Goal: Information Seeking & Learning: Learn about a topic

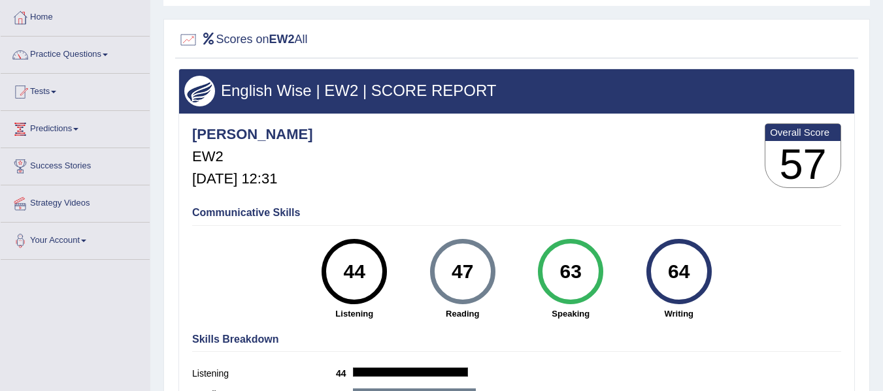
scroll to position [44, 0]
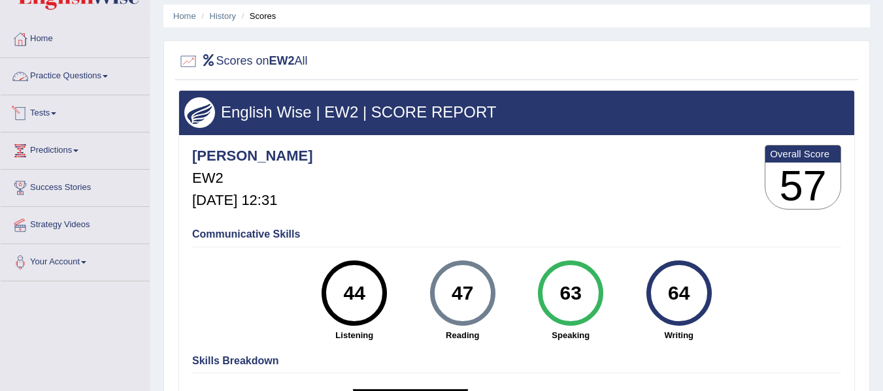
click at [75, 110] on link "Tests" at bounding box center [75, 111] width 149 height 33
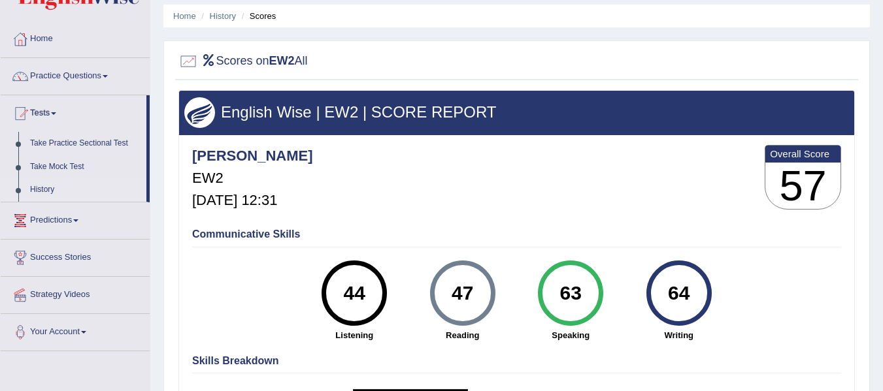
click at [35, 188] on link "History" at bounding box center [85, 190] width 122 height 24
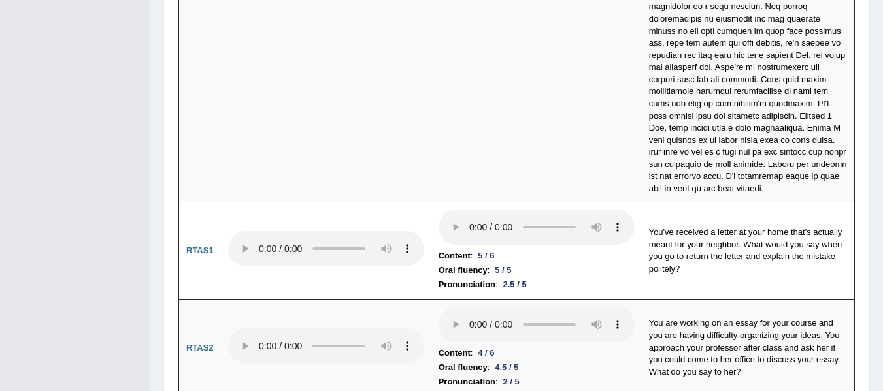
scroll to position [4604, 0]
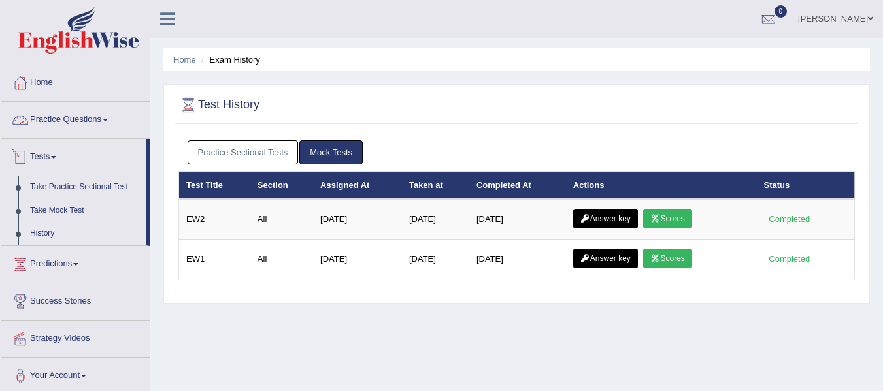
click at [83, 123] on link "Practice Questions" at bounding box center [75, 118] width 149 height 33
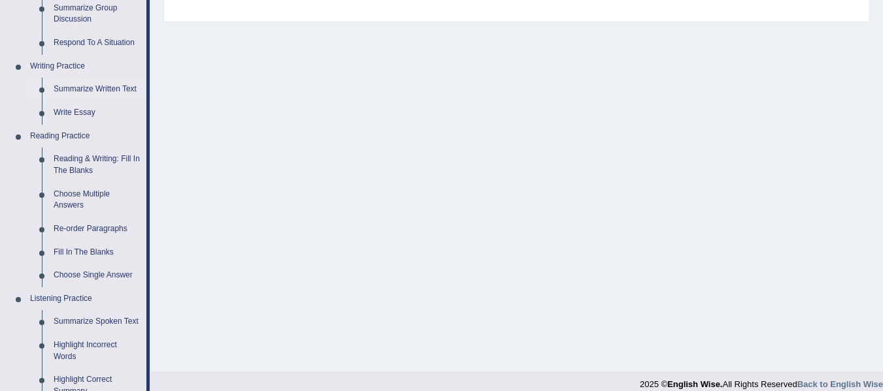
scroll to position [283, 0]
click at [65, 153] on link "Reading & Writing: Fill In The Blanks" at bounding box center [97, 163] width 99 height 35
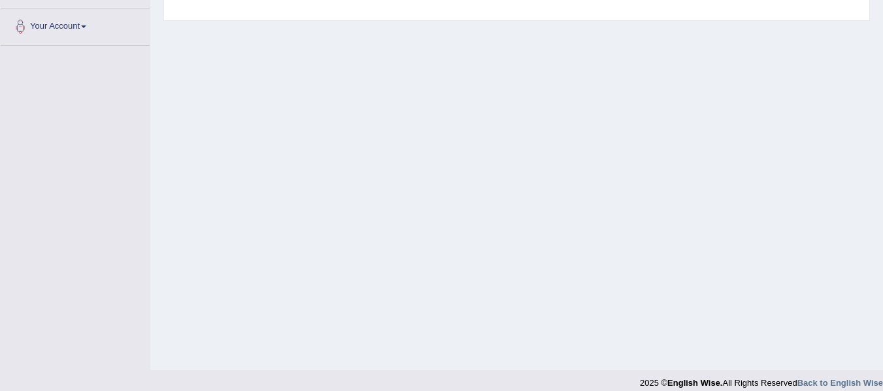
scroll to position [295, 0]
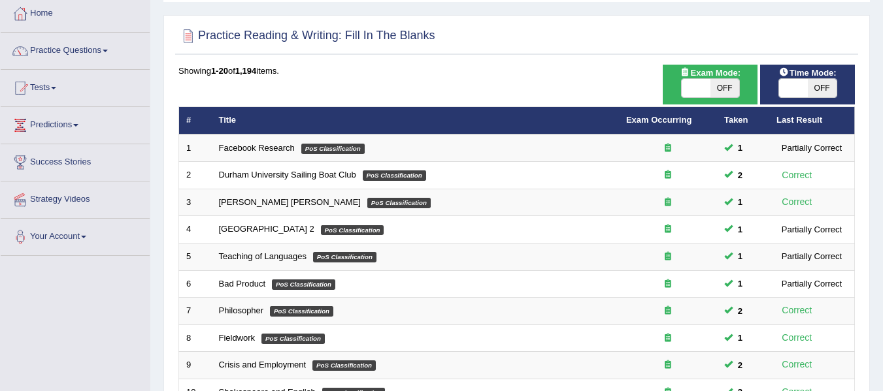
scroll to position [60, 0]
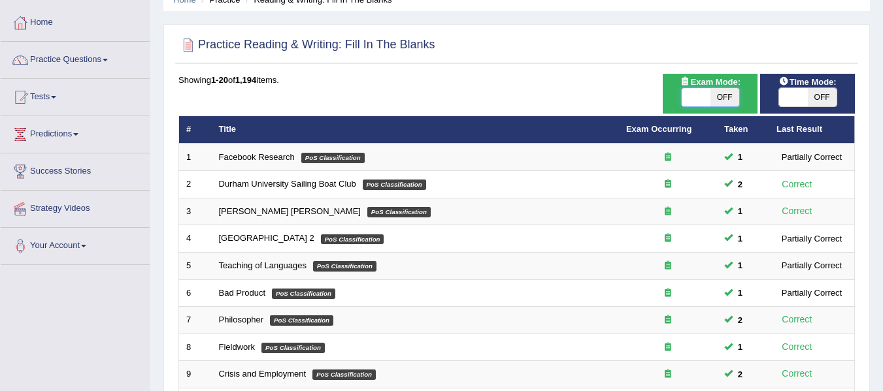
click at [701, 101] on span at bounding box center [695, 97] width 29 height 18
checkbox input "true"
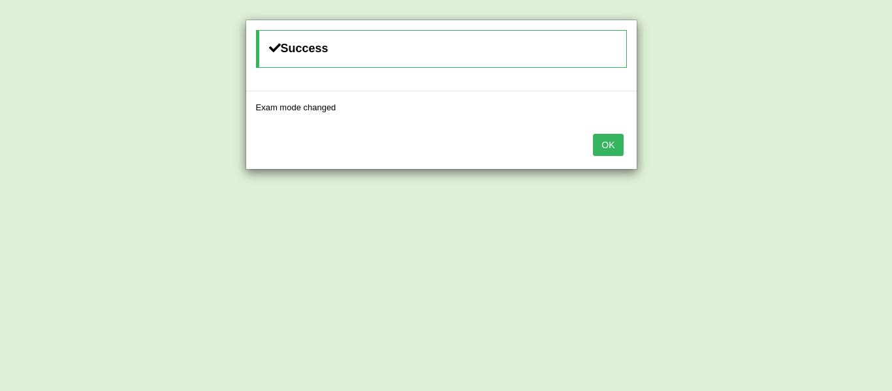
click at [618, 143] on button "OK" at bounding box center [608, 145] width 30 height 22
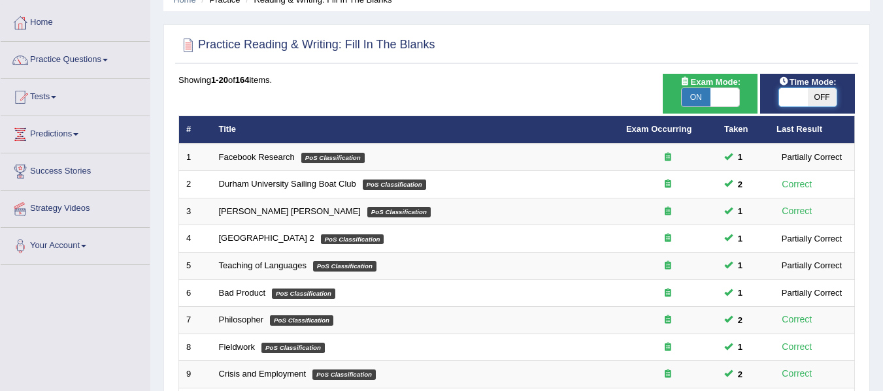
click at [786, 99] on span at bounding box center [793, 97] width 29 height 18
checkbox input "true"
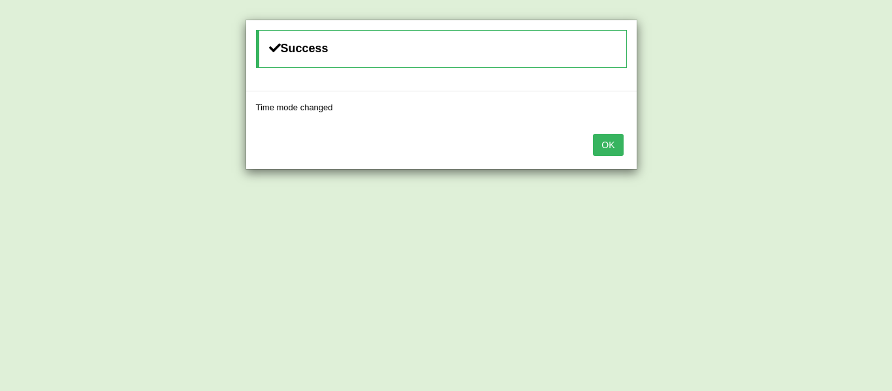
click at [604, 141] on button "OK" at bounding box center [608, 145] width 30 height 22
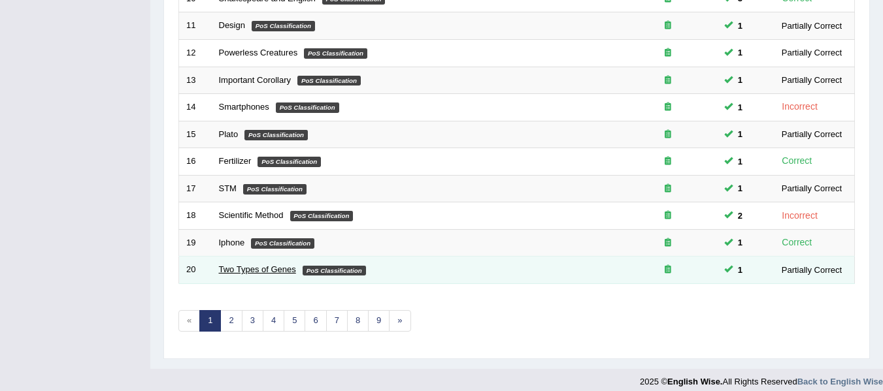
scroll to position [474, 0]
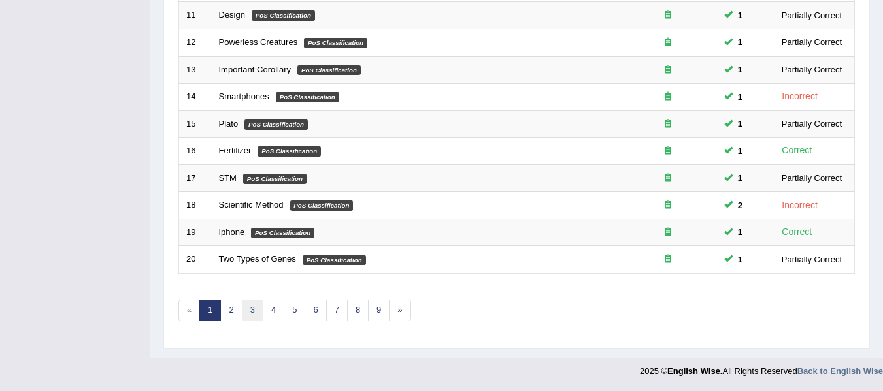
click at [260, 312] on link "3" at bounding box center [253, 311] width 22 height 22
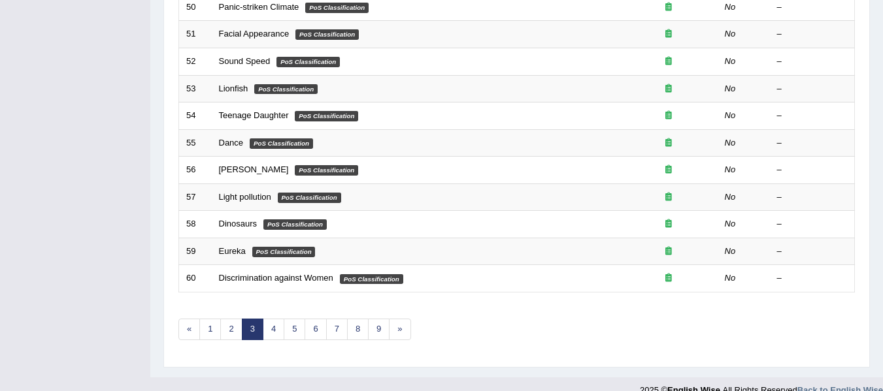
scroll to position [474, 0]
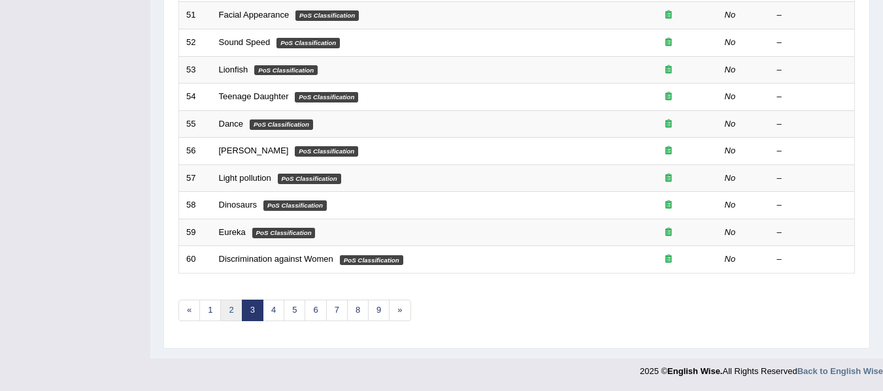
click at [237, 303] on link "2" at bounding box center [231, 311] width 22 height 22
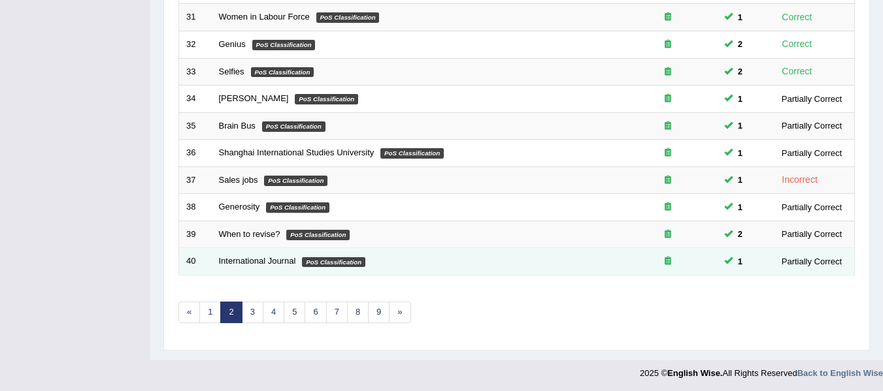
scroll to position [474, 0]
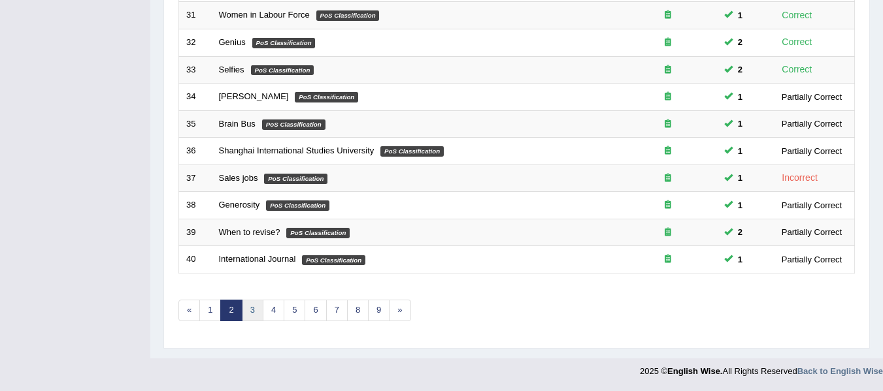
click at [252, 316] on link "3" at bounding box center [253, 311] width 22 height 22
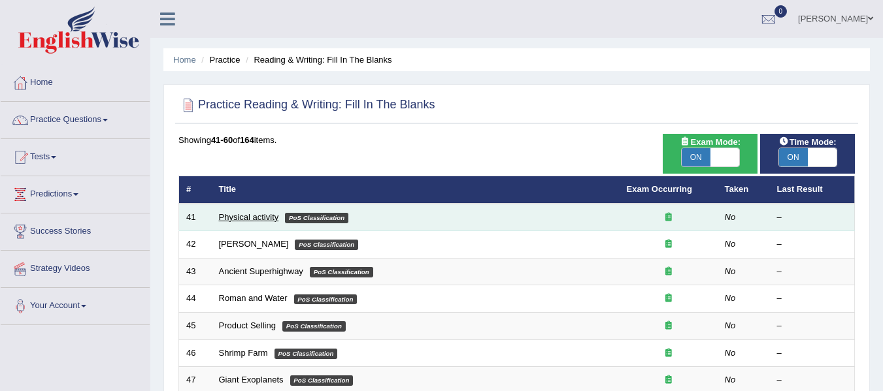
click at [219, 219] on link "Physical activity" at bounding box center [249, 217] width 60 height 10
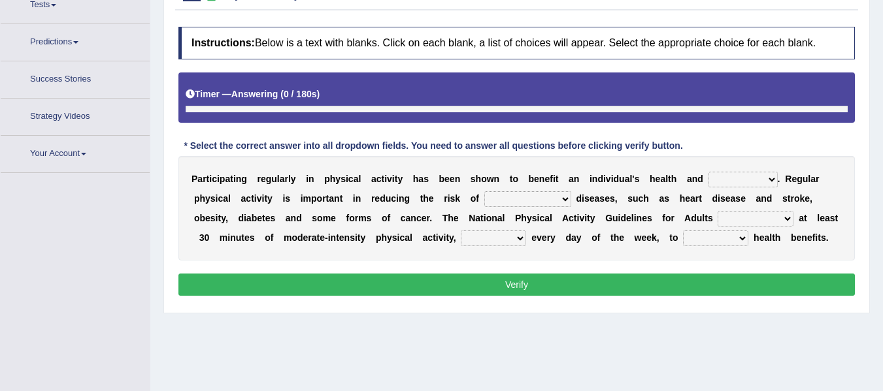
scroll to position [167, 0]
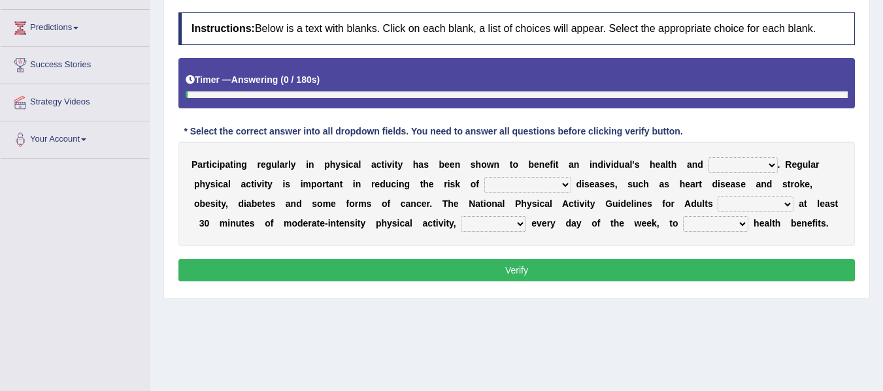
click at [754, 176] on div "P a r t i c i p a t i n g r e g u l a r l y i n p h y s i c a l a c t i v i t y…" at bounding box center [516, 194] width 676 height 105
click at [751, 158] on select "values immortality expectation wellbeing" at bounding box center [742, 165] width 69 height 16
select select "wellbeing"
click at [708, 157] on select "values immortality expectation wellbeing" at bounding box center [742, 165] width 69 height 16
click at [510, 188] on select "chronic contraindicated untouched detectable" at bounding box center [527, 185] width 87 height 16
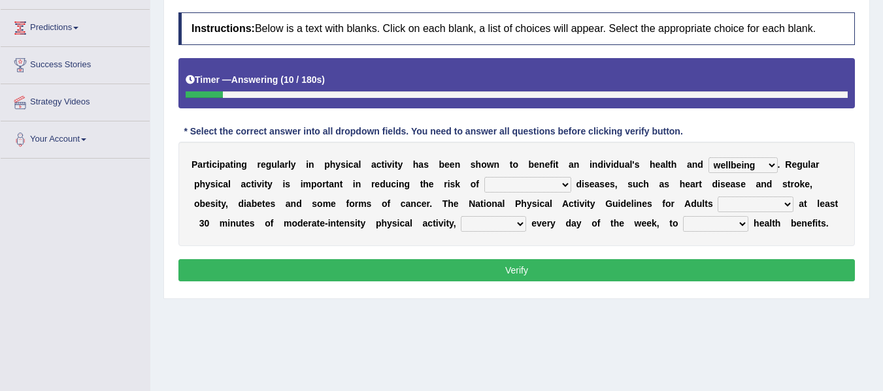
select select "chronic"
click at [484, 177] on select "chronic contraindicated untouched detectable" at bounding box center [527, 185] width 87 height 16
click at [764, 212] on select "excludes recommends denotes defies" at bounding box center [755, 205] width 76 height 16
select select "recommends"
click at [717, 197] on select "excludes recommends denotes defies" at bounding box center [755, 205] width 76 height 16
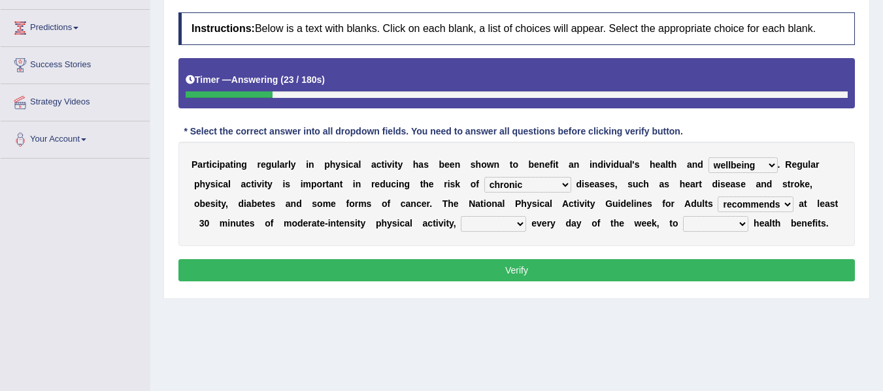
click at [509, 225] on select "relatively absolutely preferably namely" at bounding box center [493, 224] width 65 height 16
select select "preferably"
click at [461, 216] on select "relatively absolutely preferably namely" at bounding box center [493, 224] width 65 height 16
click at [706, 227] on select "charge obtain weigh estimate" at bounding box center [715, 224] width 65 height 16
select select "obtain"
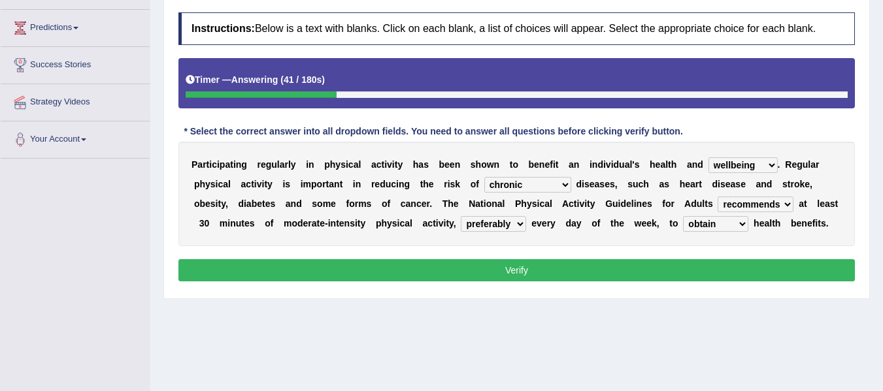
click at [683, 216] on select "charge obtain weigh estimate" at bounding box center [715, 224] width 65 height 16
click at [566, 274] on button "Verify" at bounding box center [516, 270] width 676 height 22
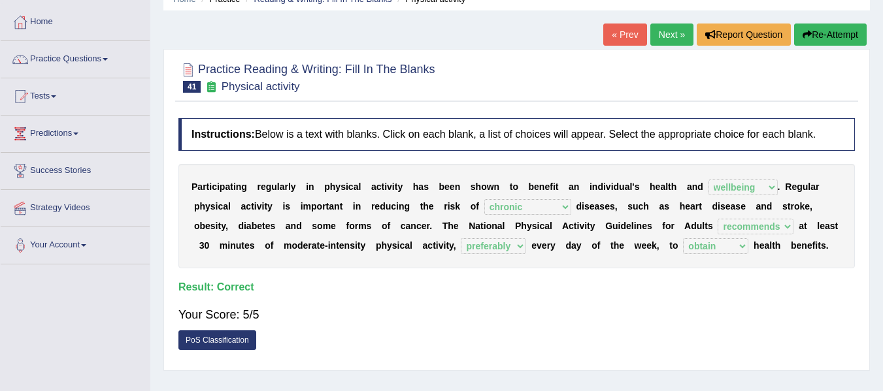
scroll to position [36, 0]
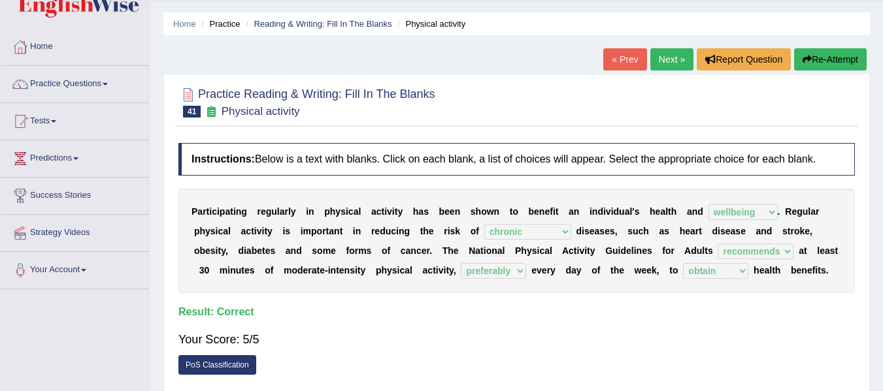
click at [666, 62] on link "Next »" at bounding box center [671, 59] width 43 height 22
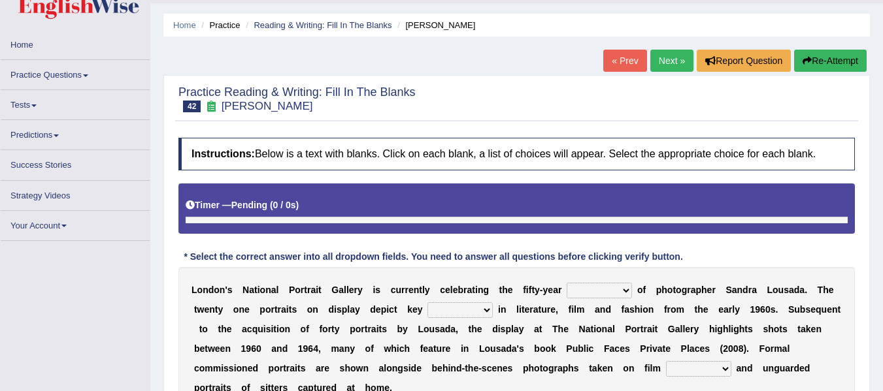
scroll to position [152, 0]
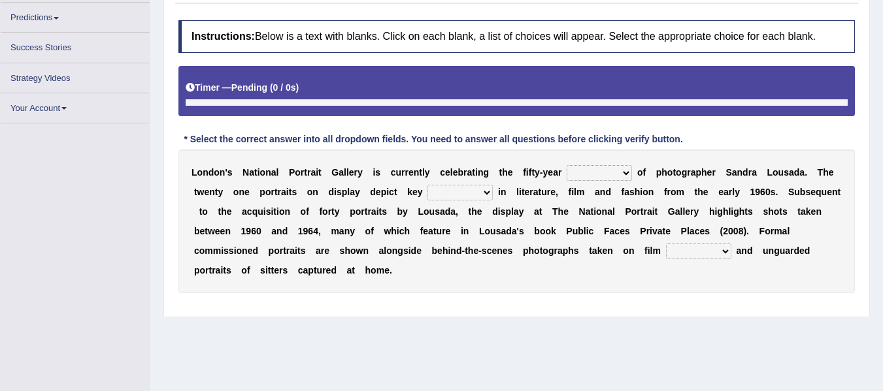
click at [597, 178] on select "invitation promotion training career" at bounding box center [598, 173] width 65 height 16
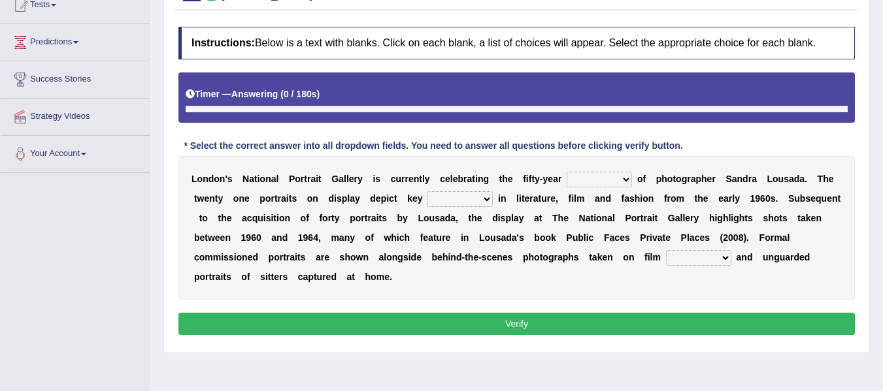
scroll to position [167, 0]
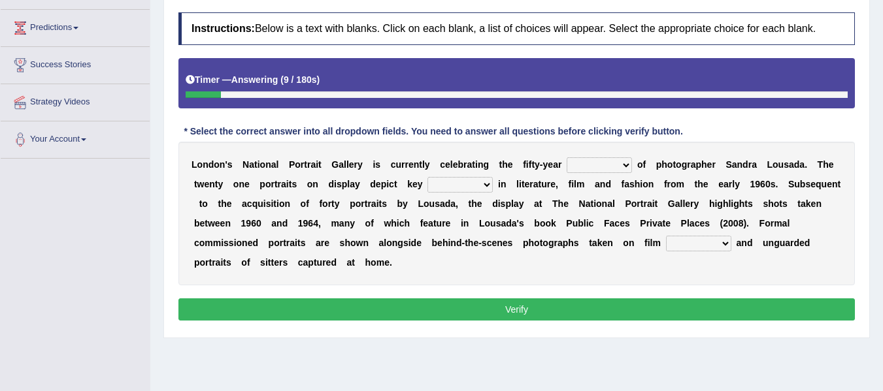
select select "career"
click at [566, 157] on select "invitation promotion training career" at bounding box center [598, 165] width 65 height 16
click at [459, 184] on select "figures gadgets fashions genres" at bounding box center [459, 185] width 65 height 16
select select "figures"
click at [427, 177] on select "figures gadgets fashions genres" at bounding box center [459, 185] width 65 height 16
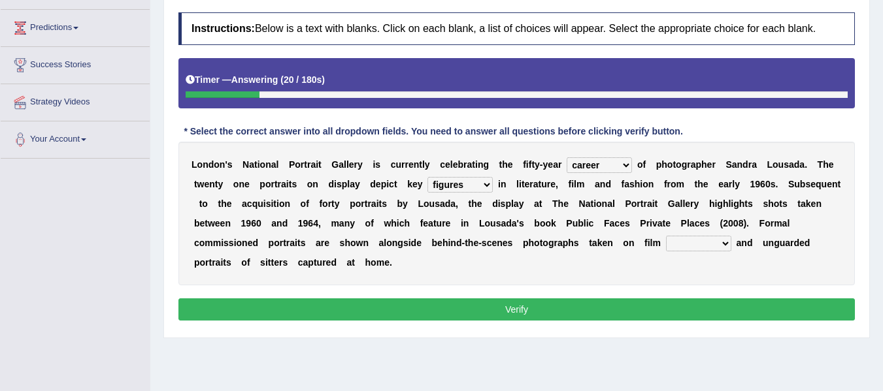
click at [693, 241] on select "gists sets tickets aisles" at bounding box center [698, 244] width 65 height 16
select select "tickets"
click at [666, 236] on select "gists sets tickets aisles" at bounding box center [698, 244] width 65 height 16
click at [573, 310] on button "Verify" at bounding box center [516, 310] width 676 height 22
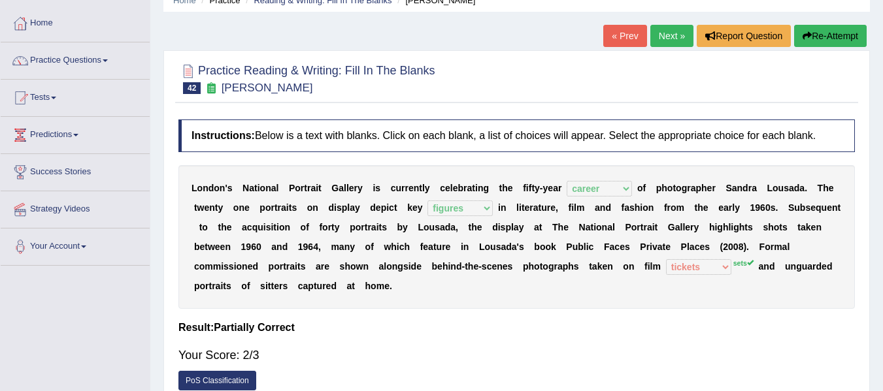
scroll to position [58, 0]
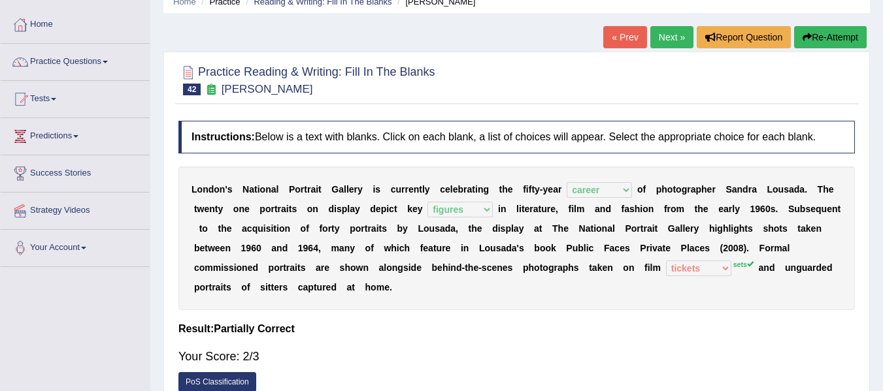
click at [668, 35] on link "Next »" at bounding box center [671, 37] width 43 height 22
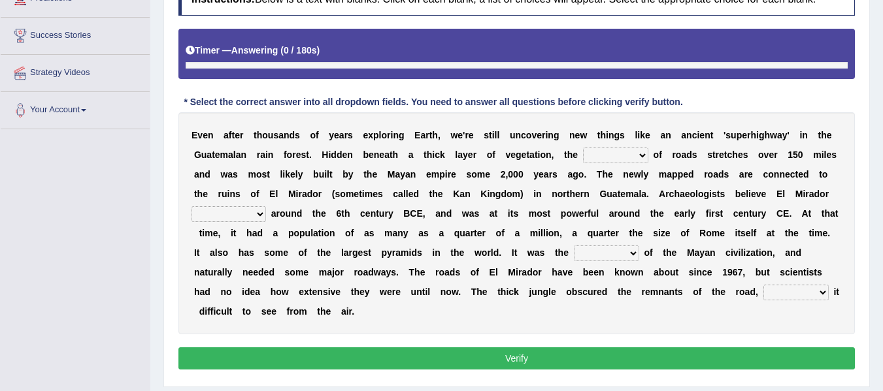
scroll to position [227, 0]
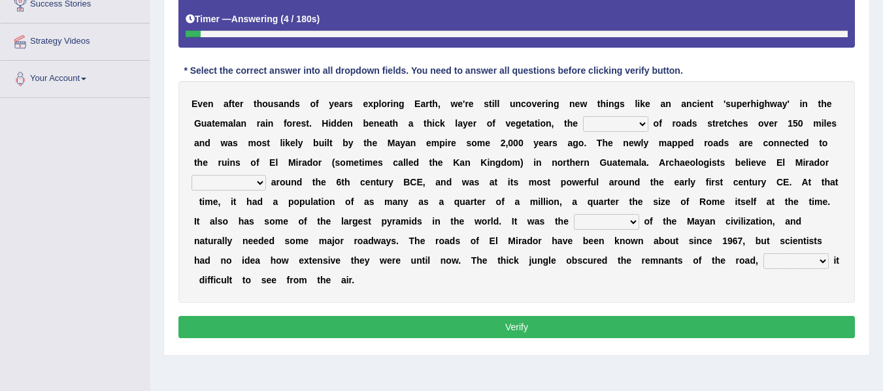
click at [598, 123] on select "network surface interface width" at bounding box center [615, 124] width 65 height 16
select select "width"
click at [583, 116] on select "network surface interface width" at bounding box center [615, 124] width 65 height 16
click at [235, 182] on select "has founded founded was founded was found" at bounding box center [228, 183] width 74 height 16
select select "was founded"
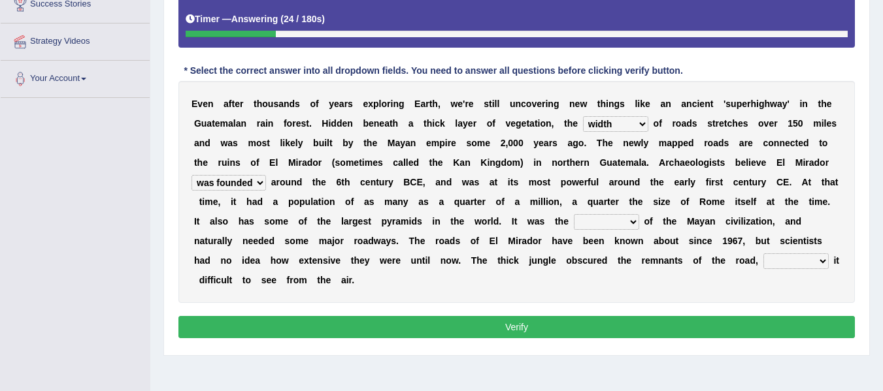
click at [191, 175] on select "has founded founded was founded was found" at bounding box center [228, 183] width 74 height 16
click at [591, 220] on select "volume heart column facet" at bounding box center [606, 222] width 65 height 16
select select "facet"
click at [574, 214] on select "volume heart column facet" at bounding box center [606, 222] width 65 height 16
click at [811, 261] on select "makes making make made" at bounding box center [795, 262] width 65 height 16
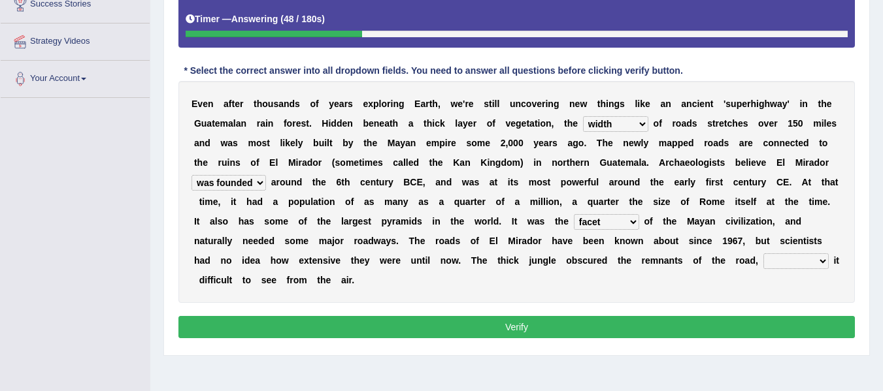
select select "made"
click at [763, 254] on select "makes making make made" at bounding box center [795, 262] width 65 height 16
click at [542, 326] on button "Verify" at bounding box center [516, 327] width 676 height 22
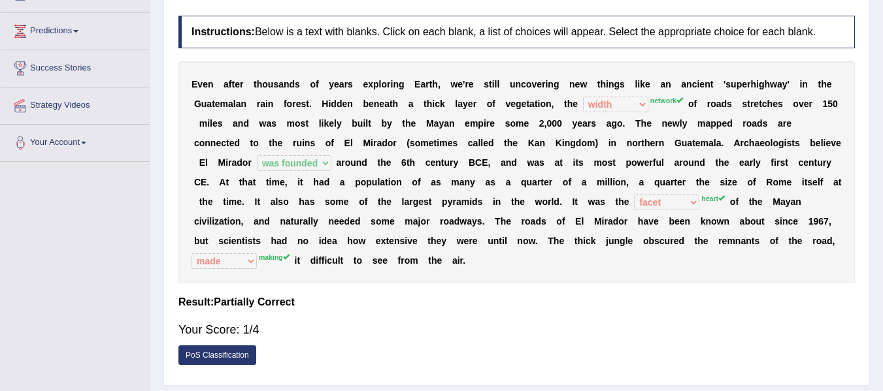
scroll to position [140, 0]
